Goal: Task Accomplishment & Management: Complete application form

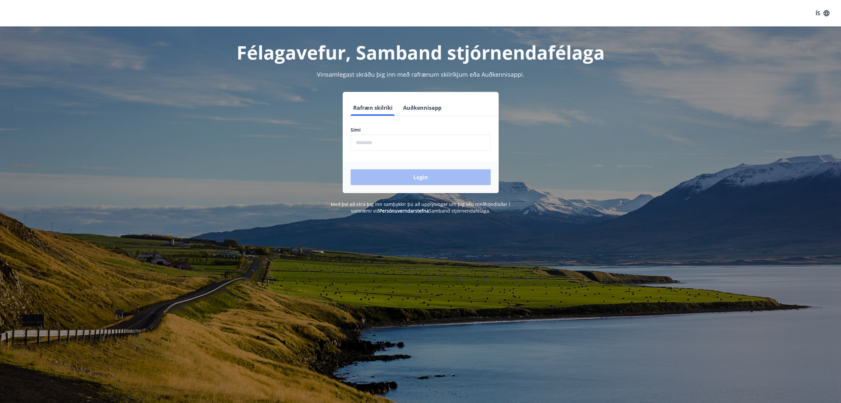
click at [429, 148] on input "phone" at bounding box center [421, 142] width 140 height 16
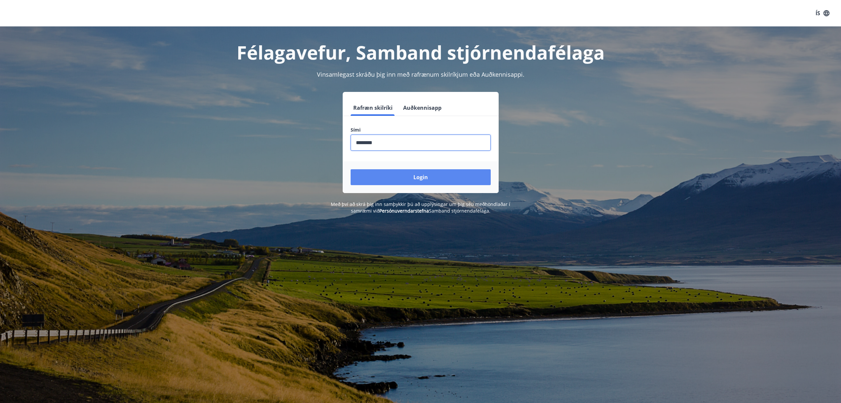
type input "********"
click at [424, 183] on button "Login" at bounding box center [421, 177] width 140 height 16
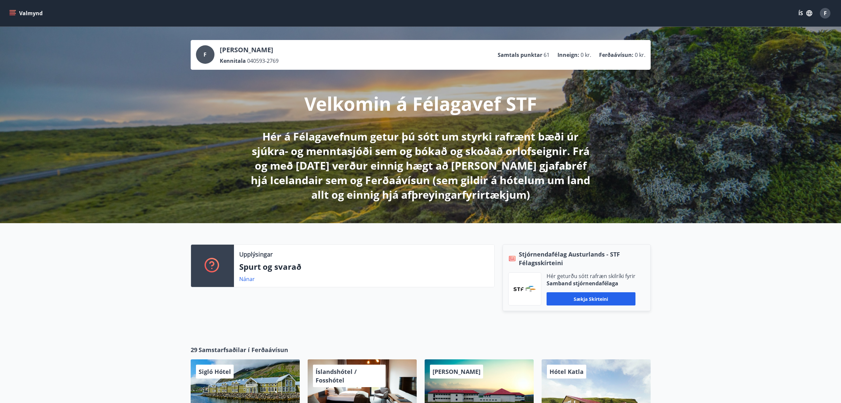
click at [18, 12] on button "Valmynd" at bounding box center [26, 13] width 37 height 12
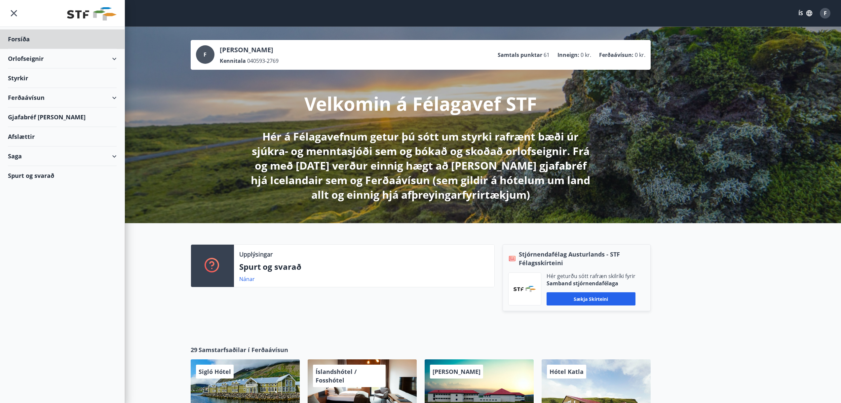
click at [32, 49] on div "Styrkir" at bounding box center [62, 38] width 109 height 19
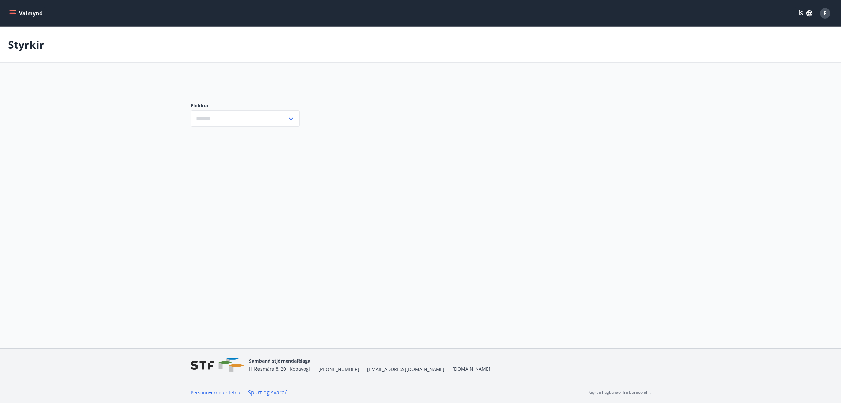
type input "***"
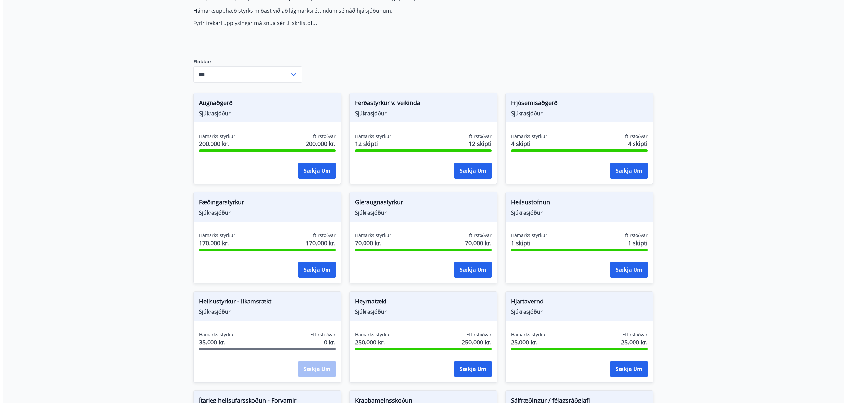
scroll to position [99, 0]
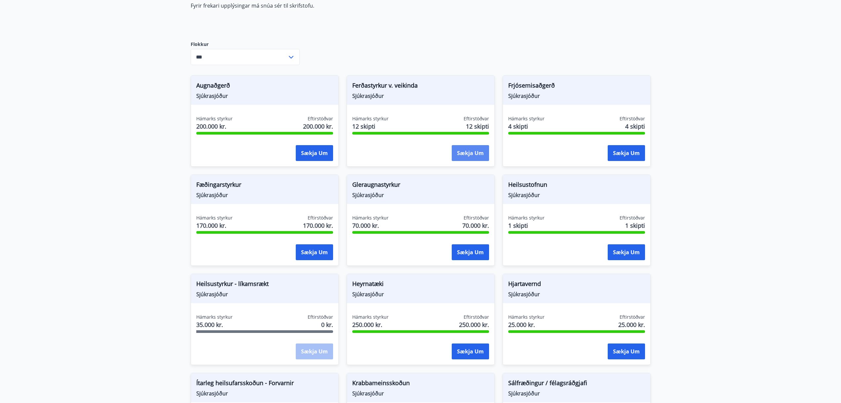
click at [458, 150] on button "Sækja um" at bounding box center [470, 153] width 37 height 16
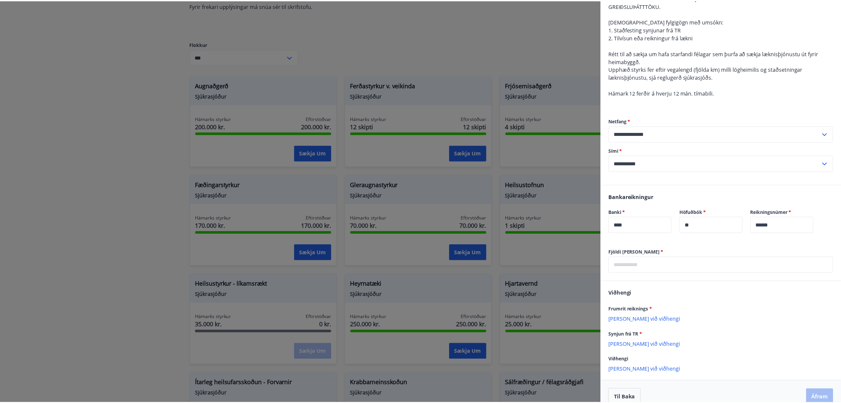
scroll to position [87, 0]
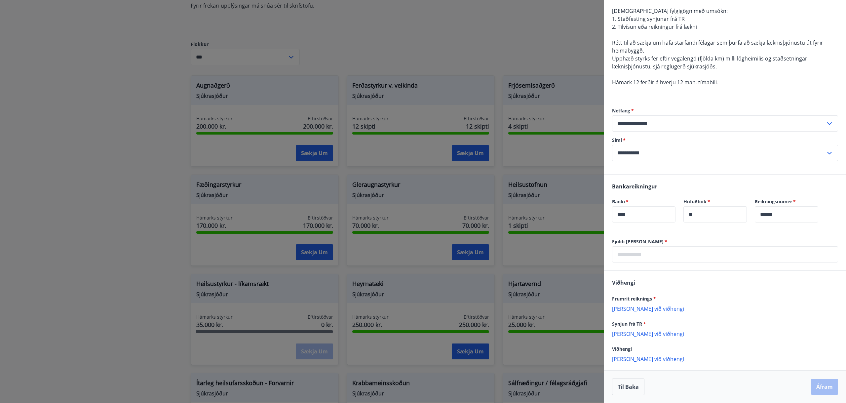
click at [640, 257] on input "text" at bounding box center [725, 254] width 226 height 16
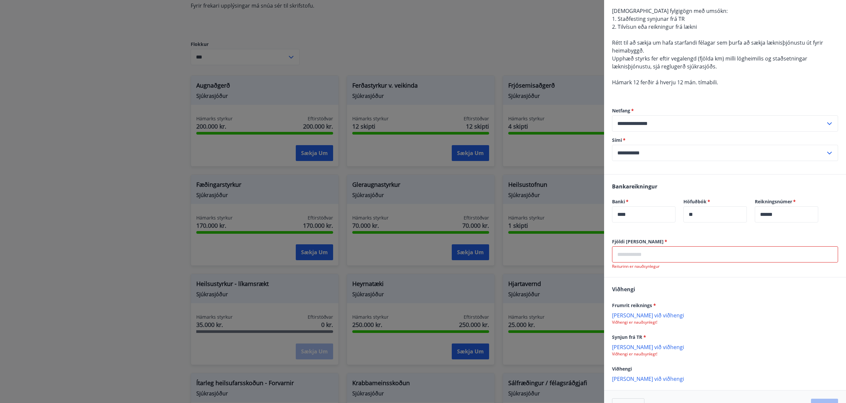
click at [645, 308] on div "Frumrit reiknings * [PERSON_NAME] við viðhengi Viðhengi er nauðsynlegt!" at bounding box center [725, 313] width 226 height 24
click at [649, 315] on p "[PERSON_NAME] við viðhengi" at bounding box center [725, 315] width 226 height 7
click at [806, 75] on div "ATH - EINGÖNGU ER HÆGT AÐ SÆKJA UM ÞENNAN STYRK HAFI TR HAFNAÐ GREIÐSLUÞÁTTTÖKU…" at bounding box center [725, 38] width 226 height 111
click at [175, 172] on div at bounding box center [423, 201] width 846 height 403
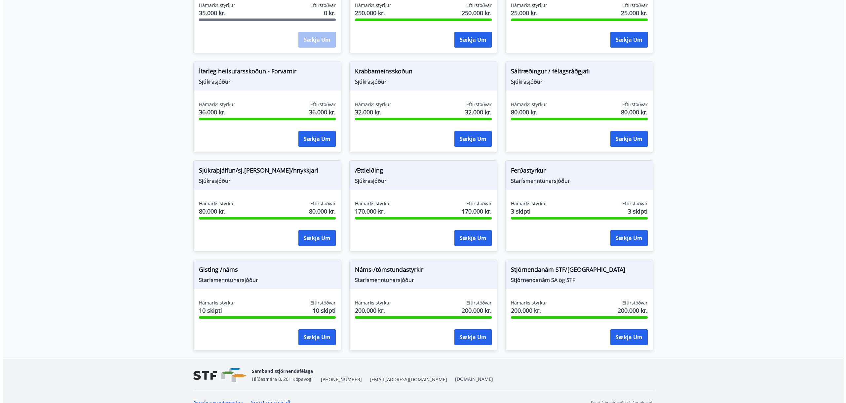
scroll to position [422, 0]
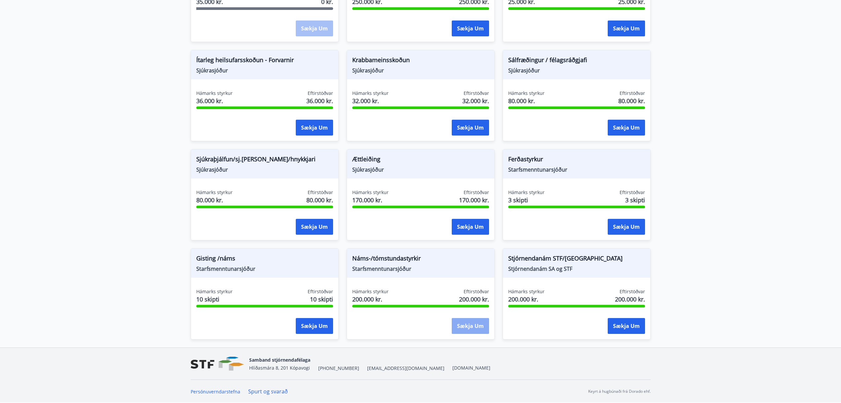
click at [459, 332] on button "Sækja um" at bounding box center [470, 326] width 37 height 16
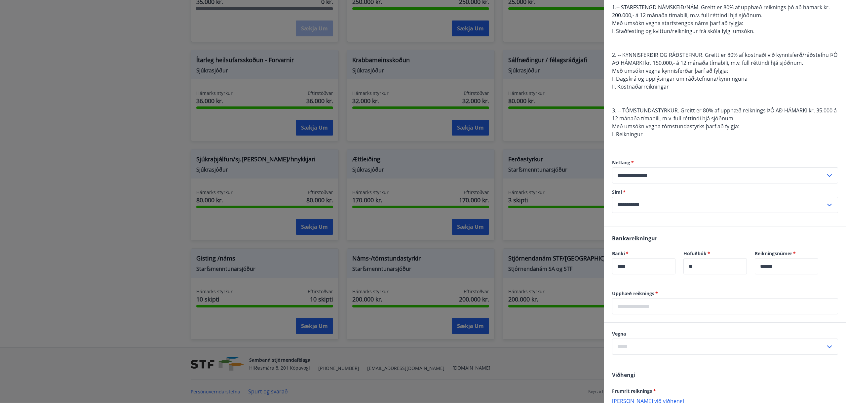
scroll to position [99, 0]
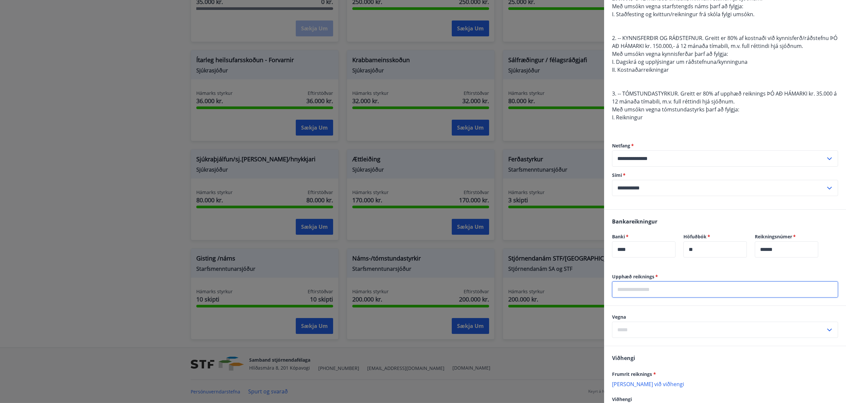
click at [679, 290] on input "text" at bounding box center [725, 289] width 226 height 16
type input "******"
click at [677, 310] on div "Vegna ​" at bounding box center [725, 326] width 242 height 40
click at [680, 325] on input "text" at bounding box center [718, 329] width 213 height 16
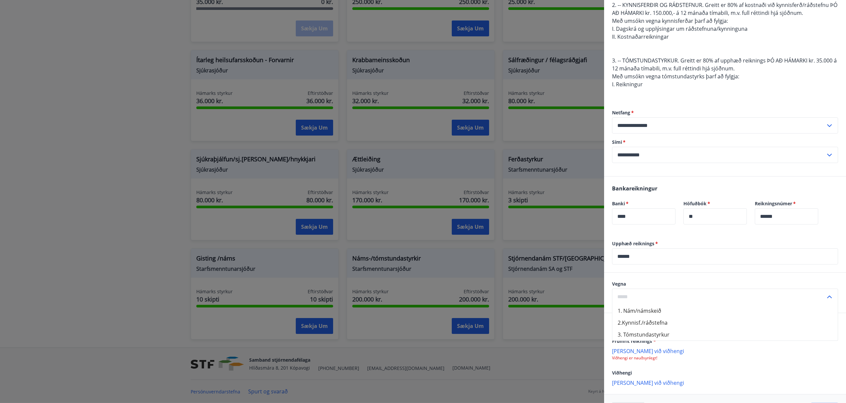
click at [657, 313] on li "1. Nám/námskeið" at bounding box center [724, 311] width 225 height 12
type input "**********"
click at [659, 258] on input "******" at bounding box center [725, 256] width 226 height 16
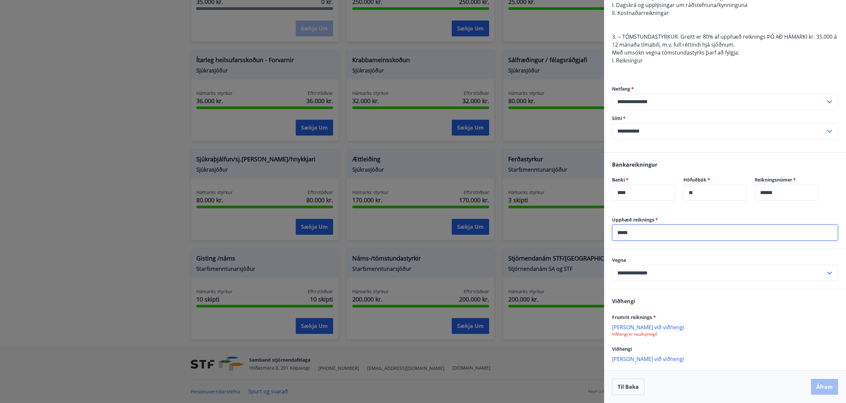
type input "*****"
click at [644, 326] on p "[PERSON_NAME] við viðhengi" at bounding box center [725, 326] width 226 height 7
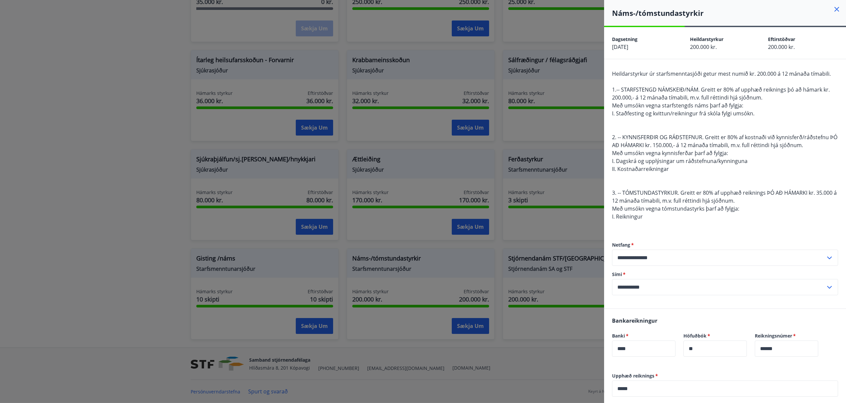
scroll to position [157, 0]
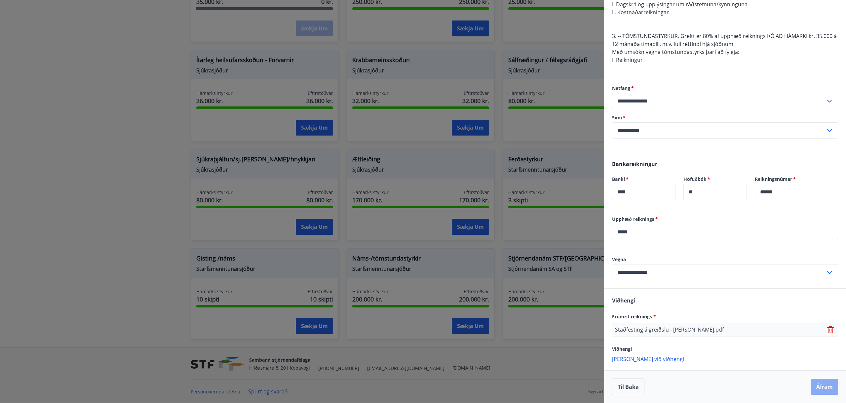
click at [813, 391] on button "Áfram" at bounding box center [824, 387] width 27 height 16
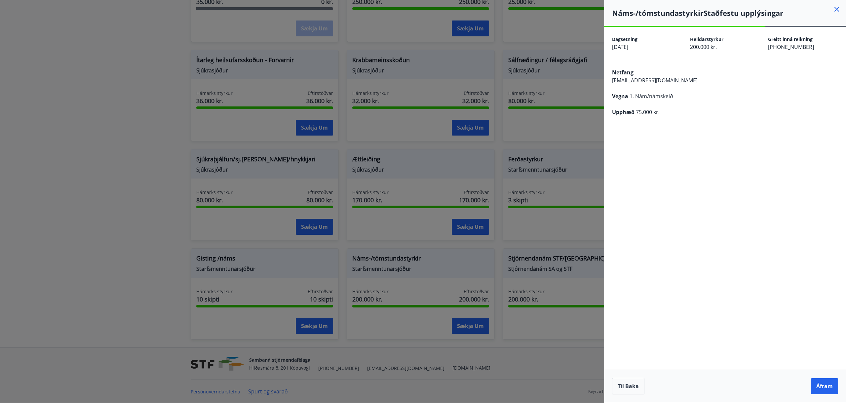
scroll to position [0, 0]
click at [817, 391] on button "Áfram" at bounding box center [824, 386] width 27 height 16
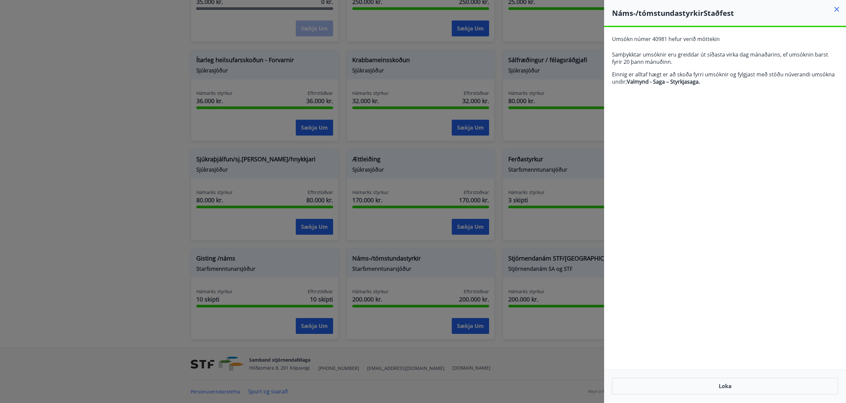
click at [212, 181] on div at bounding box center [423, 201] width 846 height 403
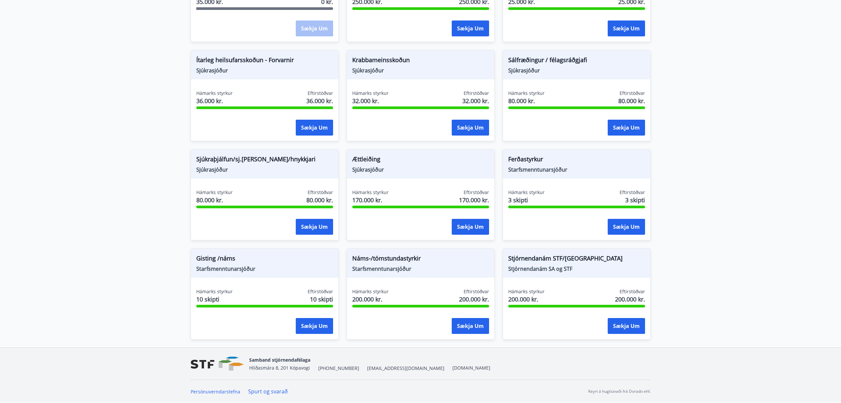
click at [212, 160] on span "Sjúkraþjálfun/sj.[PERSON_NAME]/hnykkjari" at bounding box center [264, 160] width 137 height 11
click at [226, 171] on span "Sjúkrasjóður" at bounding box center [264, 169] width 137 height 7
click at [312, 224] on button "Sækja um" at bounding box center [314, 227] width 37 height 16
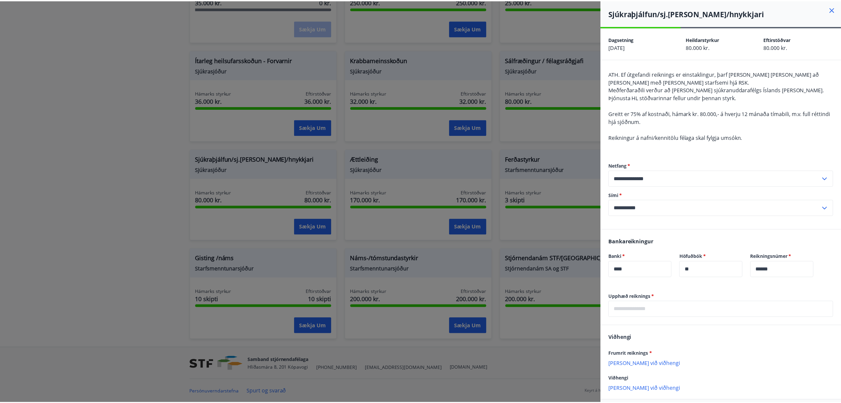
scroll to position [30, 0]
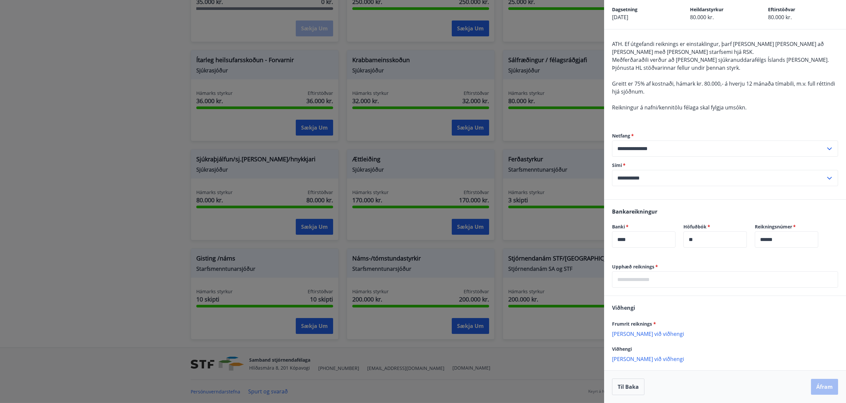
click at [97, 215] on div at bounding box center [423, 201] width 846 height 403
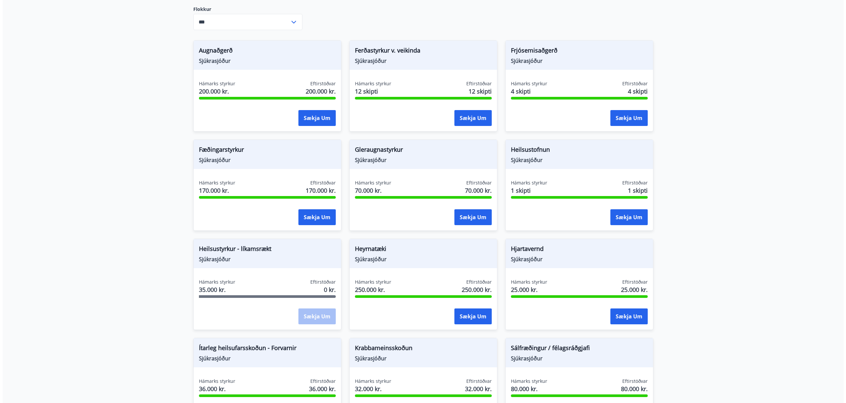
scroll to position [125, 0]
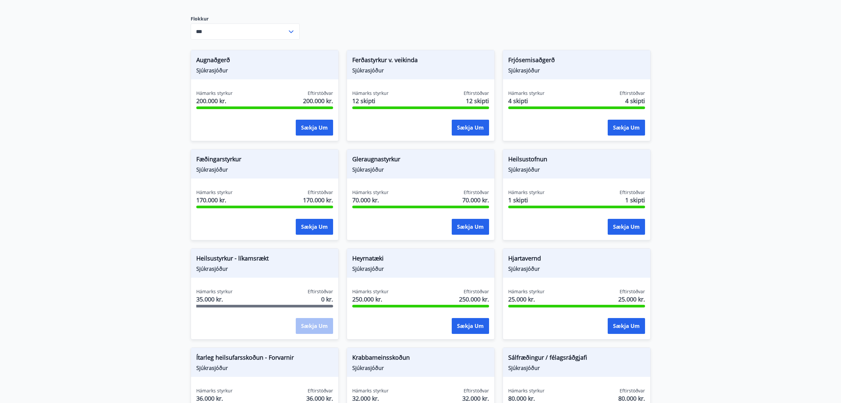
drag, startPoint x: 182, startPoint y: 323, endPoint x: 201, endPoint y: 299, distance: 30.1
drag, startPoint x: 201, startPoint y: 299, endPoint x: 446, endPoint y: 63, distance: 340.4
click at [446, 63] on span "Ferðastyrkur v. veikinda" at bounding box center [420, 61] width 137 height 11
click at [458, 132] on button "Sækja um" at bounding box center [470, 128] width 37 height 16
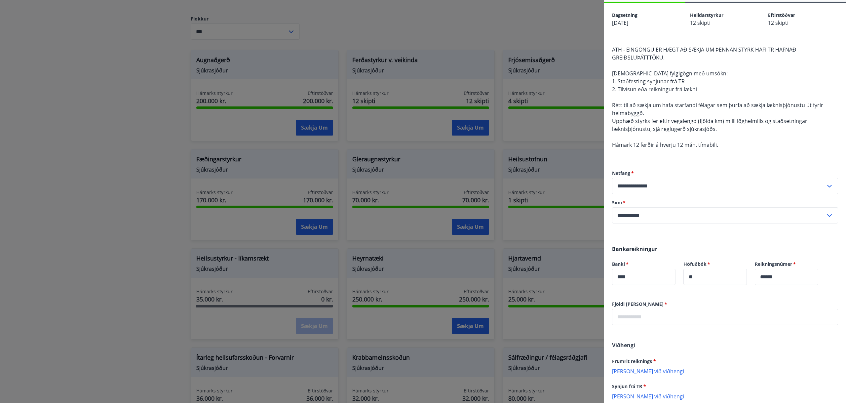
scroll to position [33, 0]
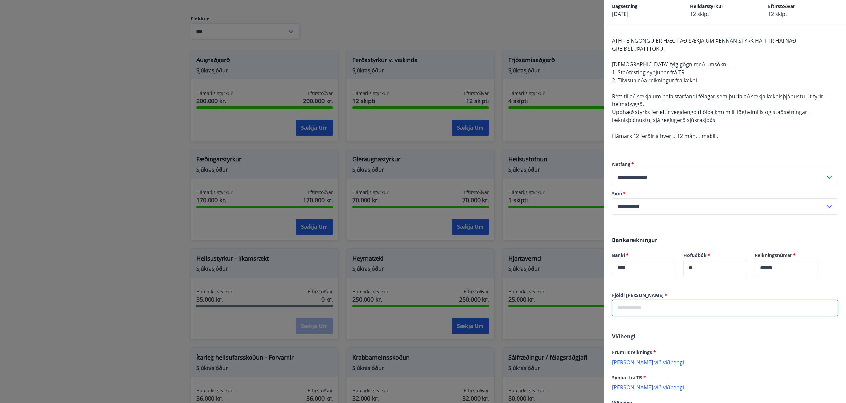
click at [650, 304] on input "text" at bounding box center [725, 308] width 226 height 16
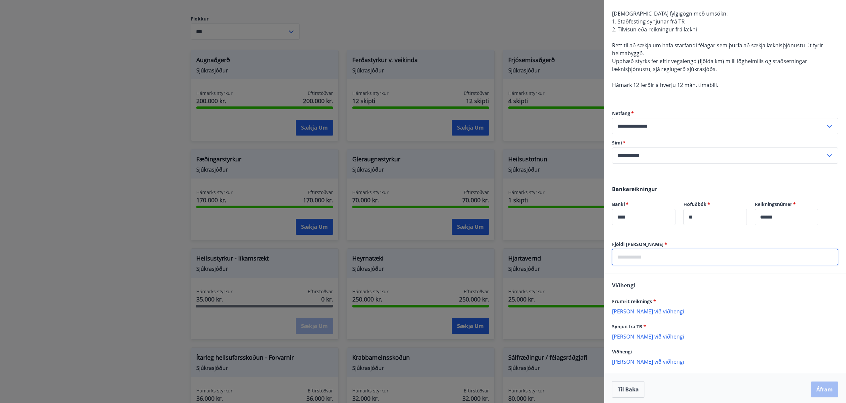
scroll to position [87, 0]
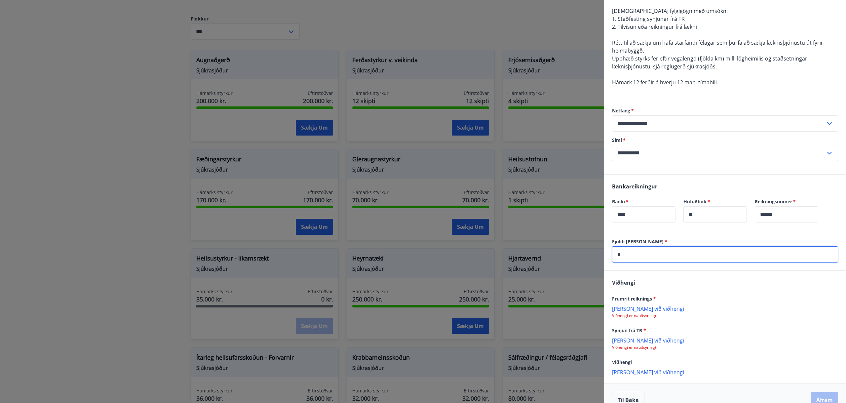
type input "*"
click at [652, 308] on p "[PERSON_NAME] við viðhengi" at bounding box center [725, 308] width 226 height 7
click at [827, 315] on icon at bounding box center [830, 311] width 7 height 7
click at [633, 343] on p "[PERSON_NAME] við viðhengi" at bounding box center [725, 340] width 226 height 7
click at [644, 309] on p "[PERSON_NAME] við viðhengi" at bounding box center [725, 308] width 226 height 7
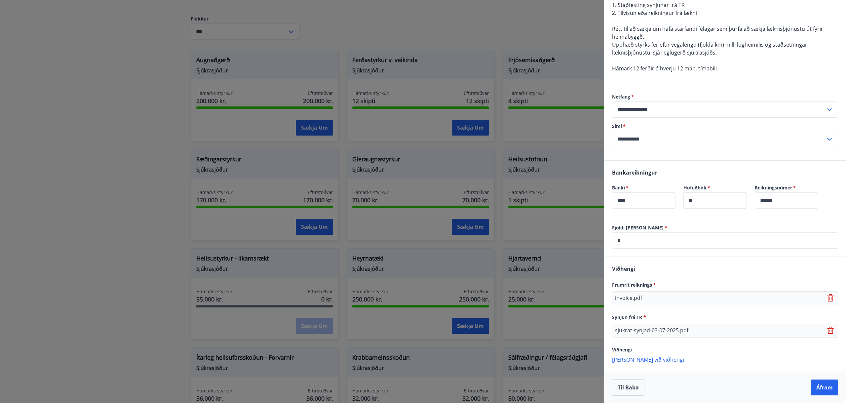
scroll to position [101, 0]
click at [823, 388] on button "Áfram" at bounding box center [824, 387] width 27 height 16
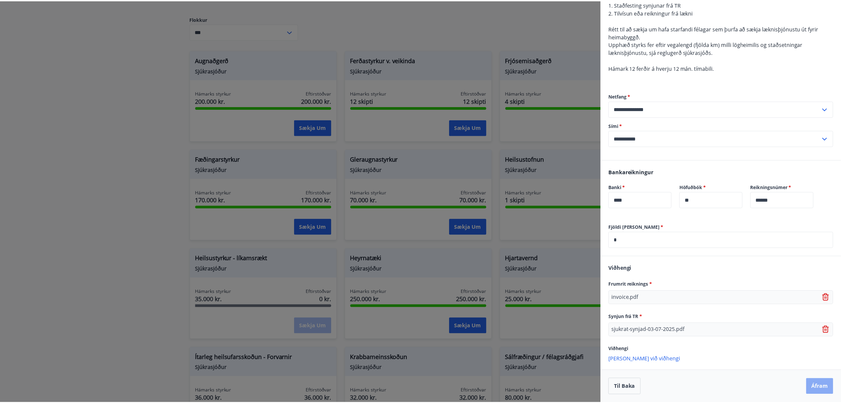
scroll to position [0, 0]
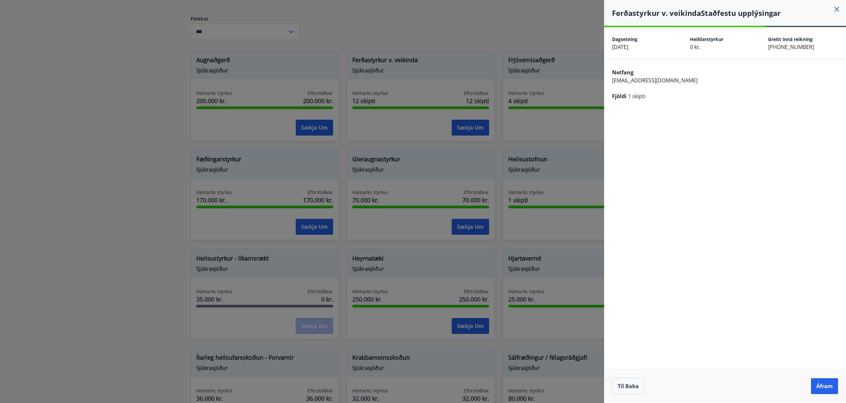
click at [823, 388] on button "Áfram" at bounding box center [824, 386] width 27 height 16
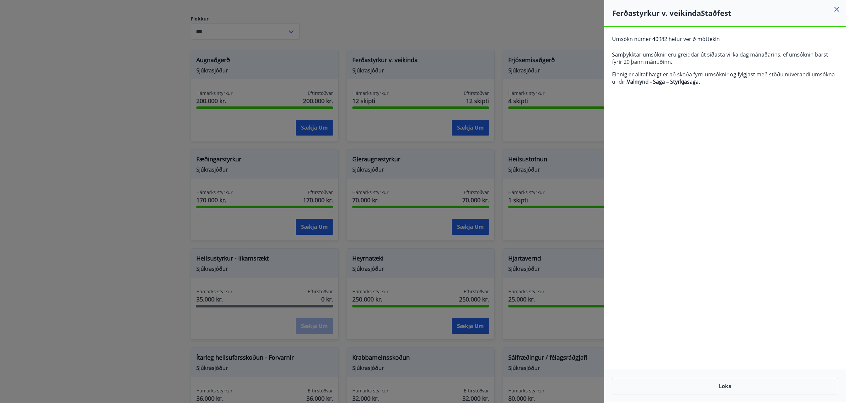
click at [138, 150] on div at bounding box center [423, 201] width 846 height 403
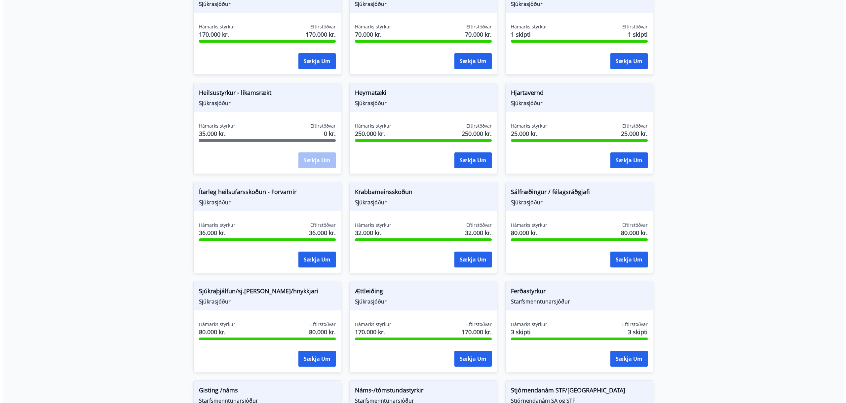
scroll to position [356, 0]
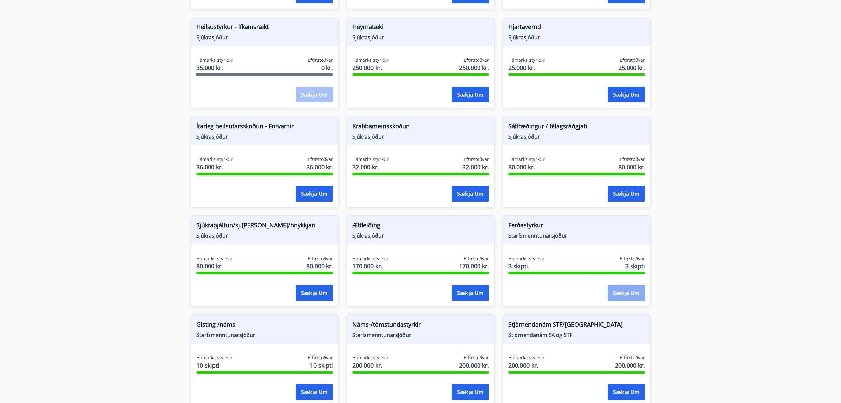
click at [616, 297] on button "Sækja um" at bounding box center [626, 293] width 37 height 16
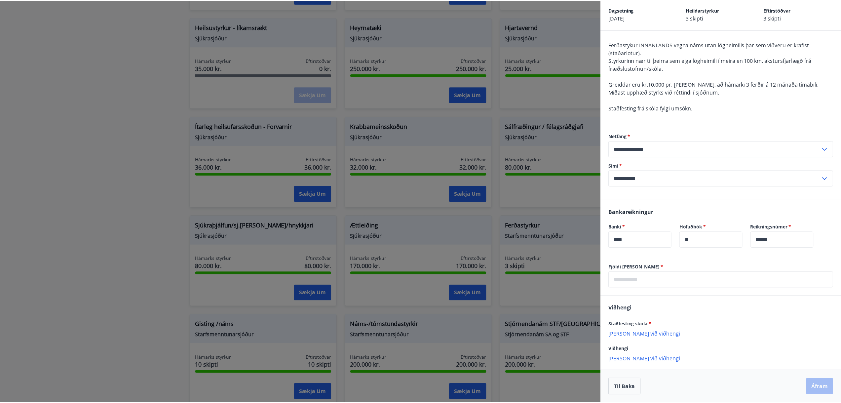
scroll to position [0, 0]
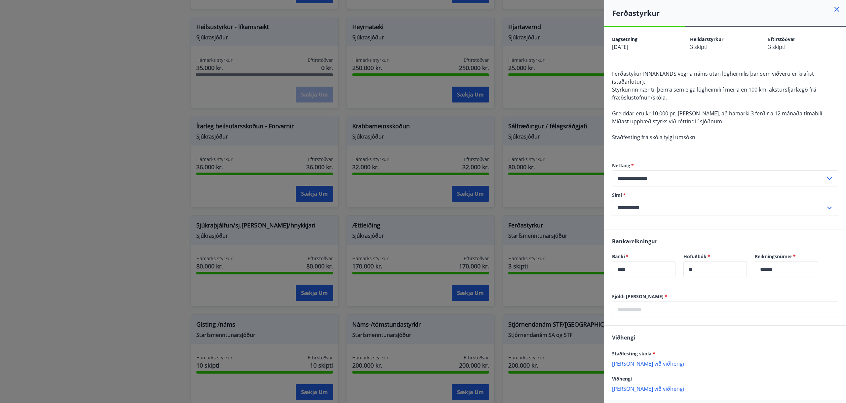
click at [83, 224] on div at bounding box center [423, 201] width 846 height 403
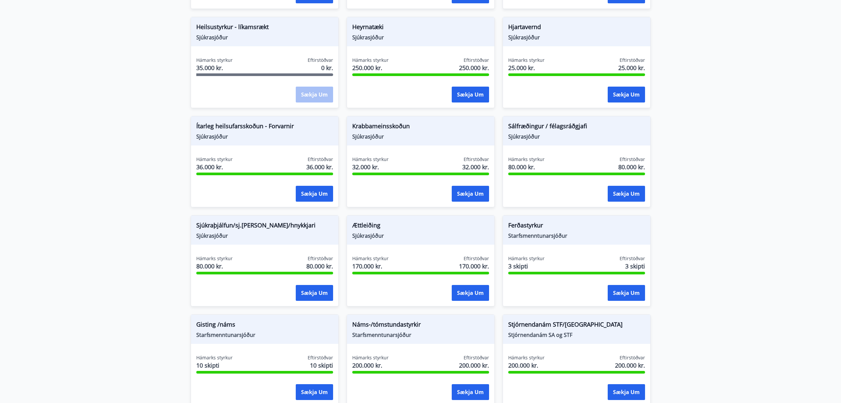
click at [715, 104] on main "Styrkir Hér fyrir neðan getur þú sótt um þá styrki sem þér standa til boða úr m…" at bounding box center [420, 42] width 841 height 742
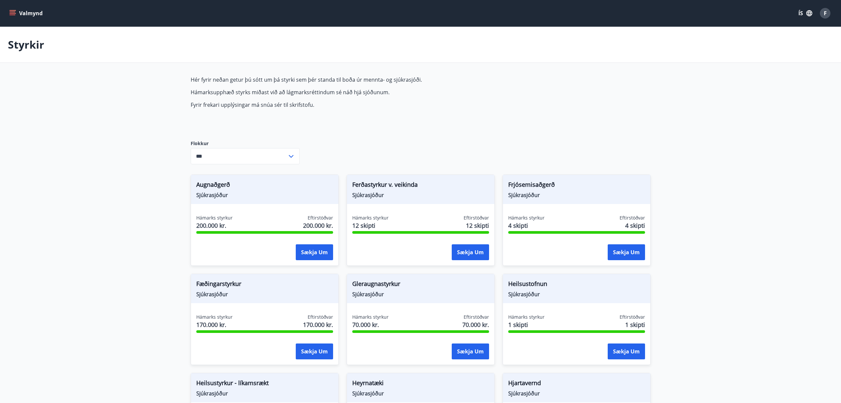
click at [31, 47] on p "Styrkir" at bounding box center [26, 44] width 36 height 15
click at [17, 14] on button "Valmynd" at bounding box center [26, 13] width 37 height 12
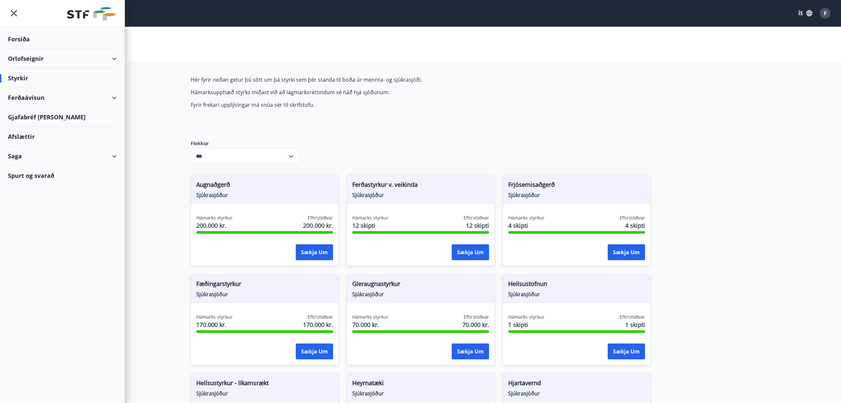
click at [21, 40] on div "Forsíða" at bounding box center [62, 38] width 109 height 19
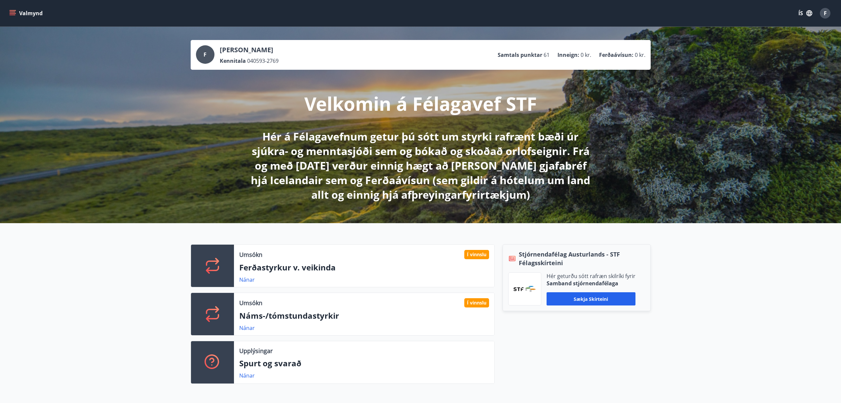
click at [235, 374] on div "Upplýsingar Spurt og svarað Nánar" at bounding box center [364, 362] width 260 height 42
click at [249, 374] on link "Nánar" at bounding box center [247, 375] width 16 height 7
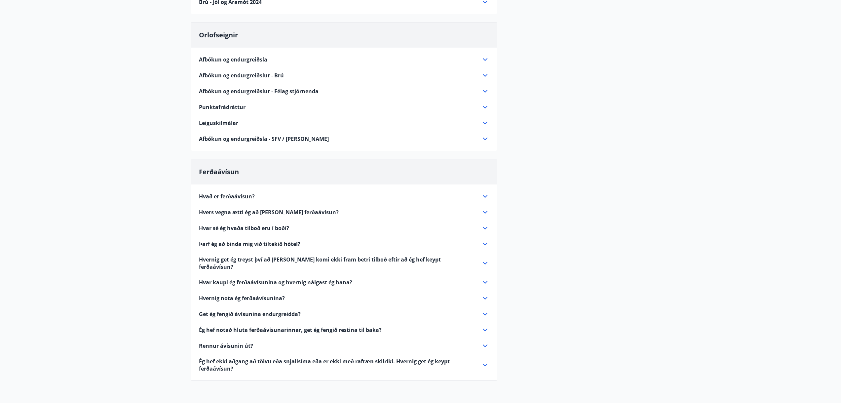
scroll to position [106, 0]
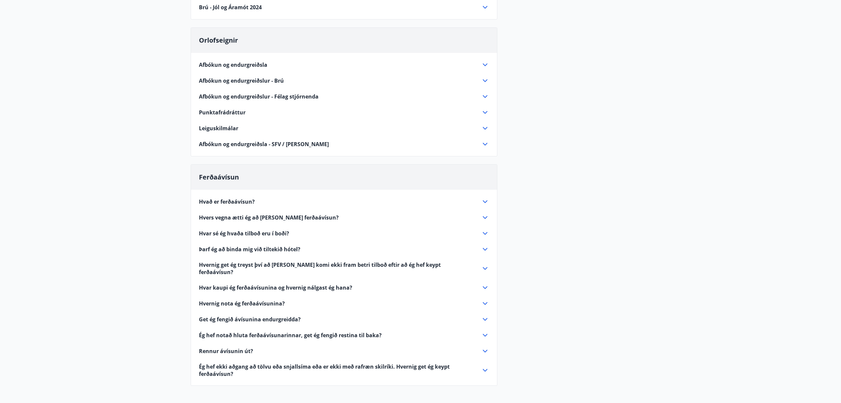
click at [228, 218] on span "Hvers vegna ætti ég að [PERSON_NAME] ferðaávísun?" at bounding box center [269, 217] width 140 height 7
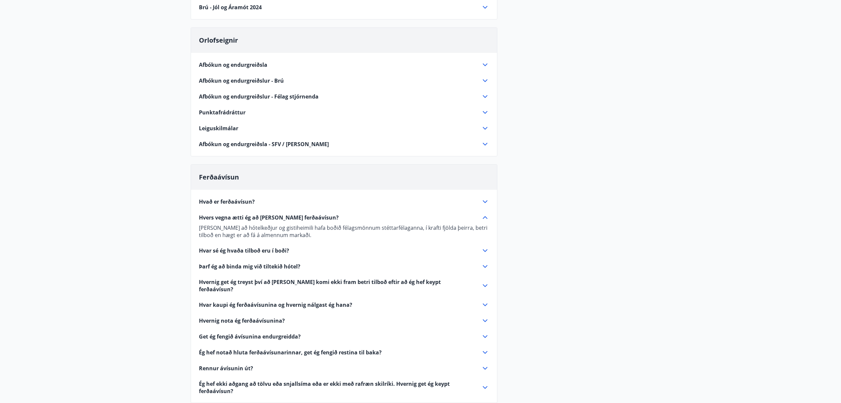
click at [231, 202] on span "Hvað er ferðaávísun?" at bounding box center [227, 201] width 56 height 7
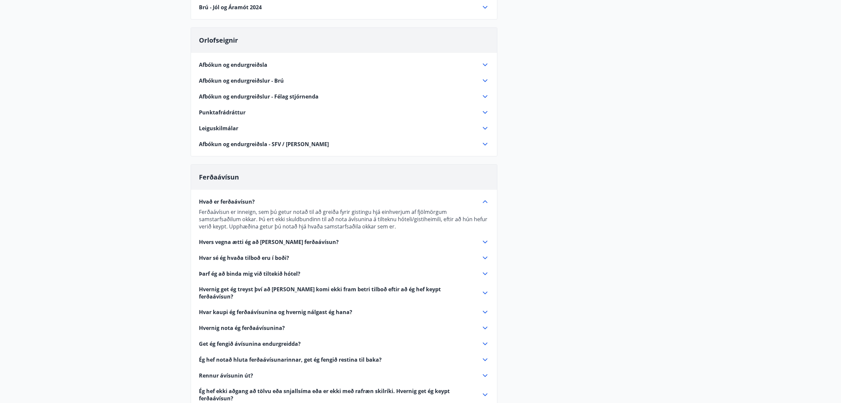
click at [231, 202] on span "Hvað er ferðaávísun?" at bounding box center [227, 201] width 56 height 7
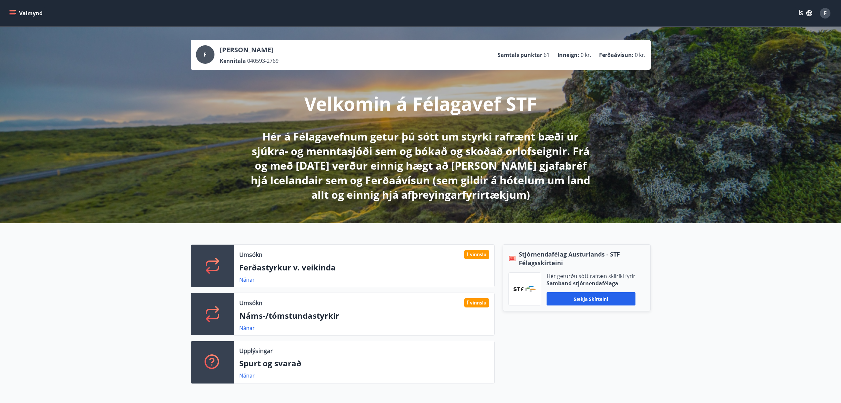
click at [10, 10] on icon "menu" at bounding box center [13, 10] width 7 height 1
